Goal: Task Accomplishment & Management: Use online tool/utility

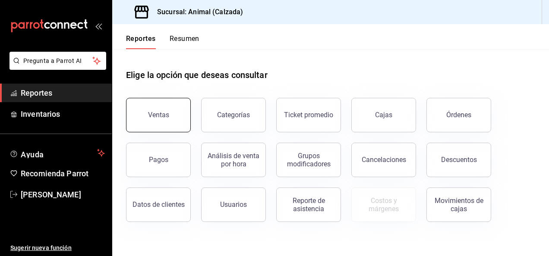
click at [159, 113] on div "Ventas" at bounding box center [158, 115] width 21 height 8
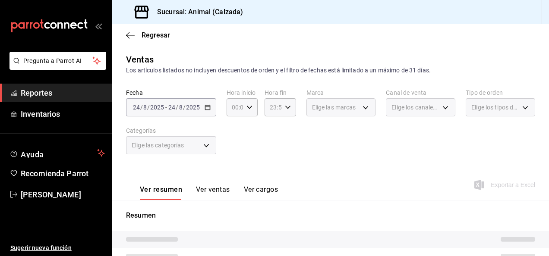
click at [211, 106] on div "[DATE] [DATE] - [DATE] [DATE]" at bounding box center [171, 107] width 90 height 18
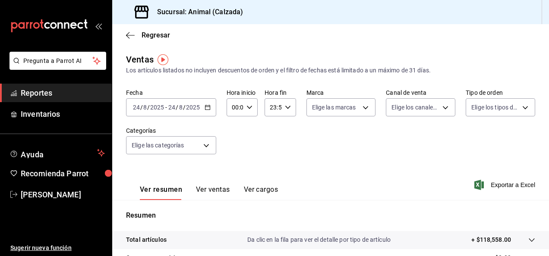
click at [208, 110] on \(Stroke\) "button" at bounding box center [207, 107] width 5 height 5
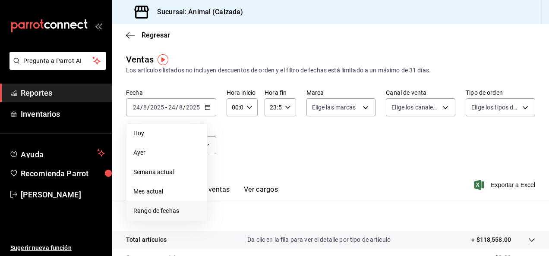
click at [157, 211] on span "Rango de fechas" at bounding box center [166, 211] width 67 height 9
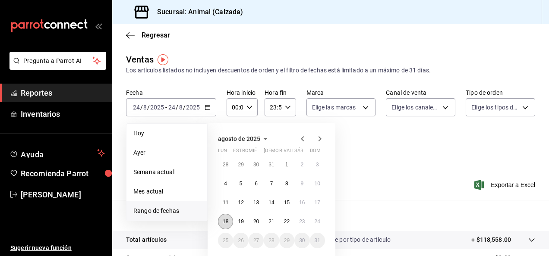
click at [224, 223] on abbr "18" at bounding box center [226, 222] width 6 height 6
click at [322, 227] on button "24" at bounding box center [317, 222] width 15 height 16
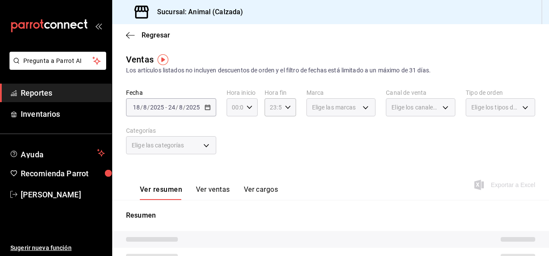
click at [249, 110] on icon "button" at bounding box center [249, 107] width 6 height 6
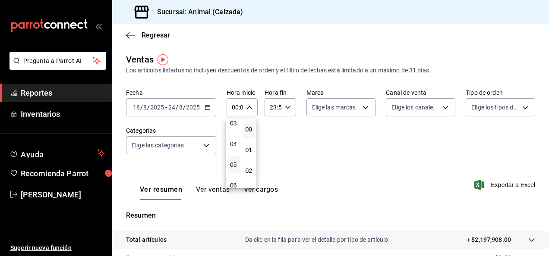
click at [234, 161] on button "05" at bounding box center [234, 164] width 12 height 17
type input "05:00"
click at [250, 127] on span "00" at bounding box center [249, 129] width 2 height 7
click at [286, 107] on div at bounding box center [274, 128] width 549 height 256
click at [286, 107] on icon "button" at bounding box center [288, 107] width 6 height 6
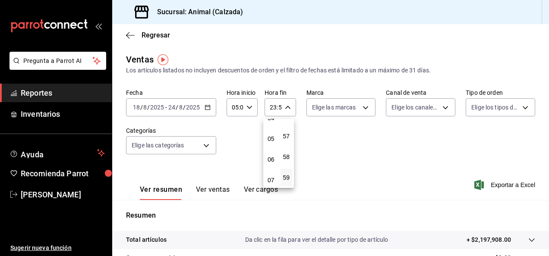
scroll to position [95, 0]
click at [275, 133] on button "05" at bounding box center [271, 138] width 12 height 17
click at [288, 130] on span "00" at bounding box center [287, 129] width 2 height 7
type input "05:00"
click at [363, 109] on div at bounding box center [274, 128] width 549 height 256
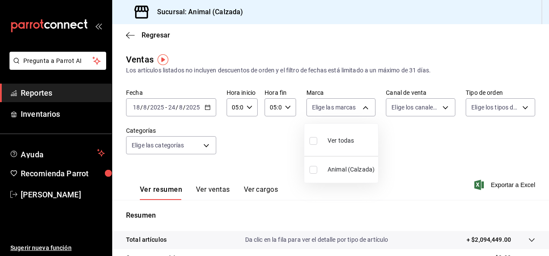
click at [363, 109] on body "Pregunta a Parrot AI Reportes Inventarios Ayuda Recomienda Parrot [PERSON_NAME]…" at bounding box center [274, 128] width 549 height 256
click at [316, 141] on input "checkbox" at bounding box center [314, 141] width 8 height 8
checkbox input "true"
type input "e26472f3-9262-489d-bcba-4c6b034529c7"
checkbox input "true"
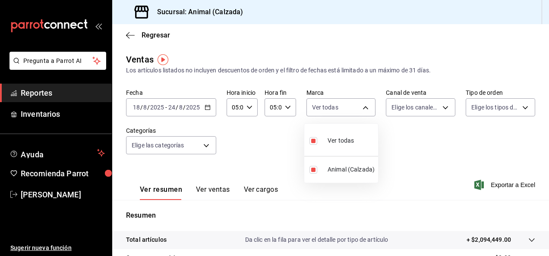
click at [441, 109] on div at bounding box center [274, 128] width 549 height 256
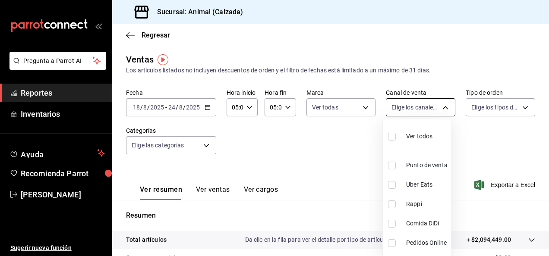
click at [445, 109] on body "Pregunta a Parrot AI Reportes Inventarios Ayuda Recomienda Parrot [PERSON_NAME]…" at bounding box center [274, 128] width 549 height 256
click at [397, 139] on label at bounding box center [393, 136] width 11 height 13
click at [396, 139] on input "checkbox" at bounding box center [392, 137] width 8 height 8
checkbox input "false"
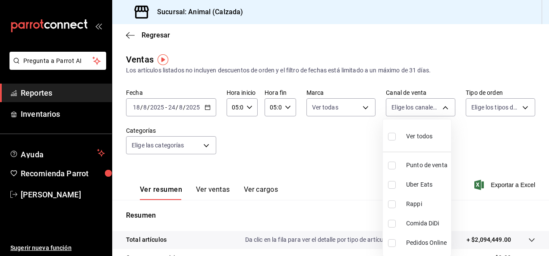
checkbox input "false"
click at [390, 138] on input "checkbox" at bounding box center [392, 137] width 8 height 8
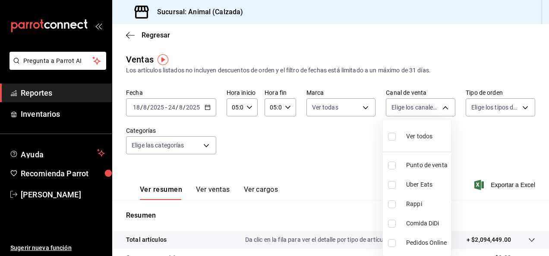
checkbox input "true"
type input "PARROT,UBER_EATS,RAPPI,DIDI_FOOD,ONLINE"
checkbox input "true"
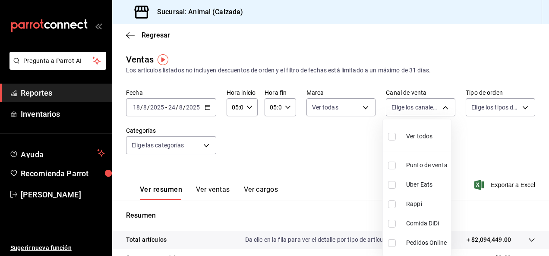
checkbox input "true"
click at [514, 108] on div at bounding box center [274, 128] width 549 height 256
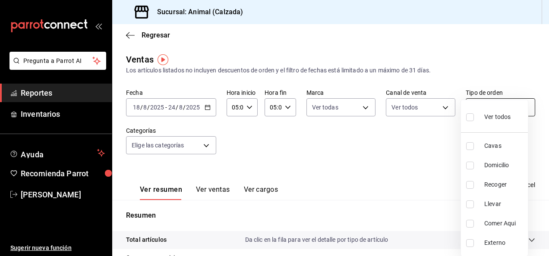
click at [520, 109] on body "Pregunta a Parrot AI Reportes Inventarios Ayuda Recomienda Parrot [PERSON_NAME]…" at bounding box center [274, 128] width 549 height 256
click at [470, 114] on input "checkbox" at bounding box center [470, 118] width 8 height 8
checkbox input "true"
type input "588630d3-b511-4bba-a729-32472510037f,54b7ae00-ca47-4ec1-b7ff-55842c0a2b62,92293…"
checkbox input "true"
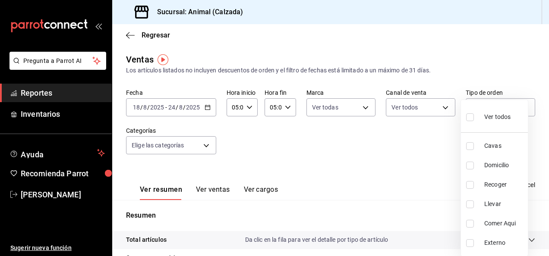
checkbox input "true"
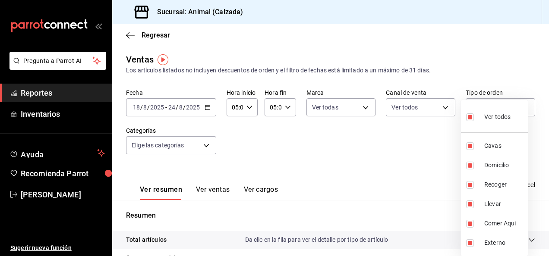
click at [207, 146] on div at bounding box center [274, 128] width 549 height 256
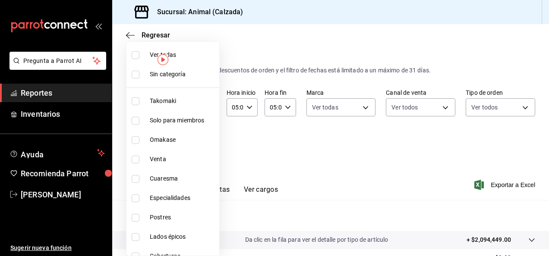
click at [203, 146] on body "Pregunta a Parrot AI Reportes Inventarios Ayuda Recomienda Parrot [PERSON_NAME]…" at bounding box center [274, 128] width 549 height 256
click at [136, 50] on li "Ver todas" at bounding box center [172, 54] width 93 height 19
type input "5d35a5f4-3063-4397-a550-a8f4eca83956,9bcdf976-3d2d-44f2-8aa2-d656f6bc4aaa,d84f4…"
checkbox input "true"
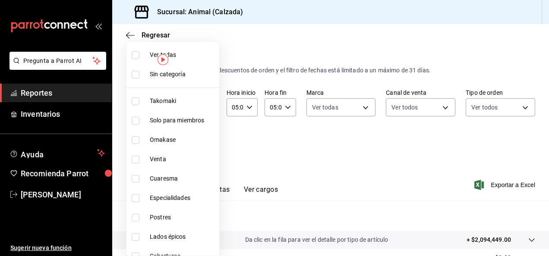
checkbox input "true"
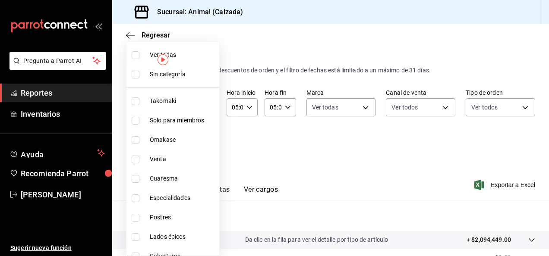
checkbox input "true"
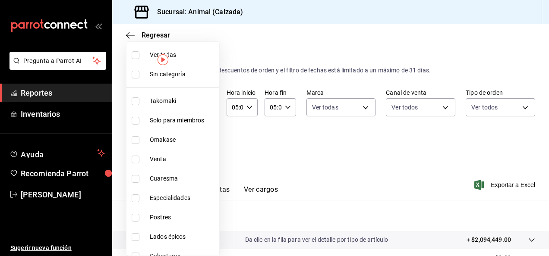
checkbox input "true"
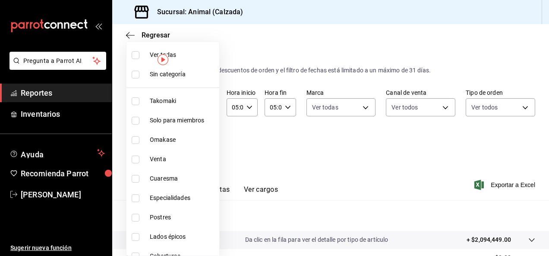
checkbox input "true"
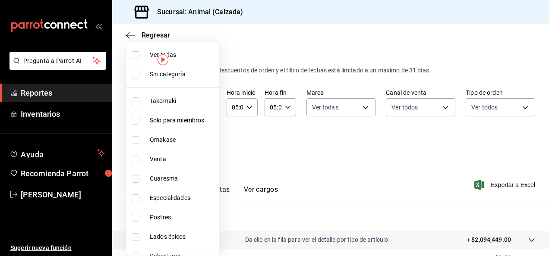
checkbox input "true"
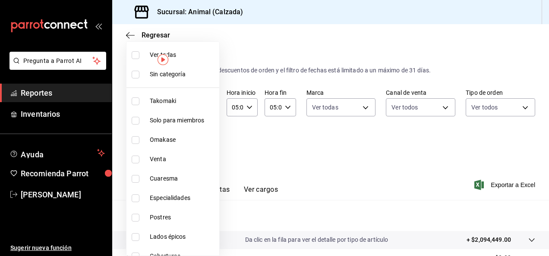
checkbox input "true"
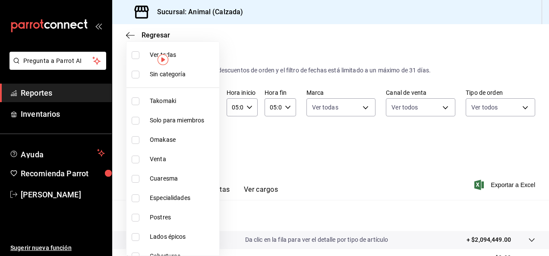
checkbox input "true"
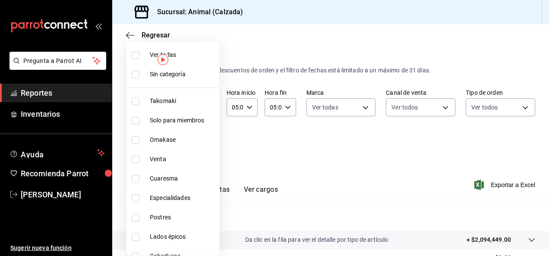
checkbox input "true"
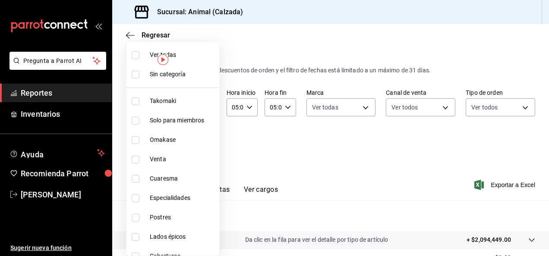
checkbox input "true"
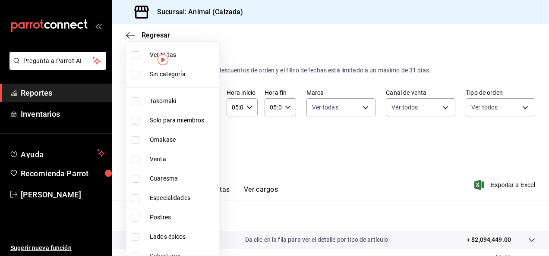
checkbox input "true"
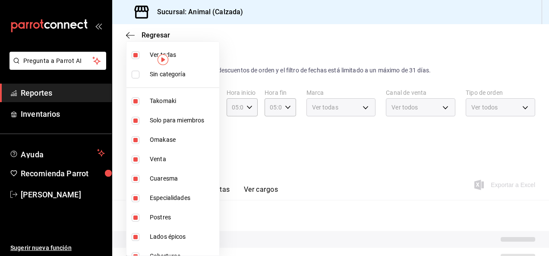
click at [420, 149] on div at bounding box center [274, 128] width 549 height 256
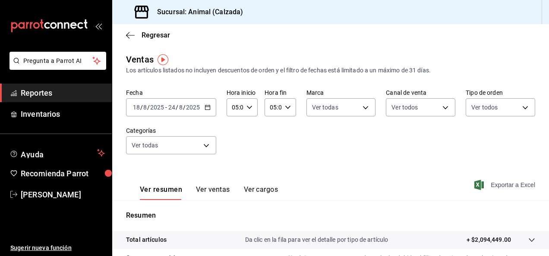
click at [492, 183] on font "Exportar a Excel" at bounding box center [513, 185] width 44 height 7
click at [496, 186] on font "Exportar a Excel" at bounding box center [513, 185] width 44 height 7
